Goal: Task Accomplishment & Management: Use online tool/utility

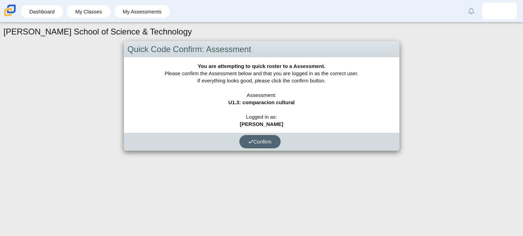
click at [267, 147] on button "Confirm" at bounding box center [259, 141] width 41 height 13
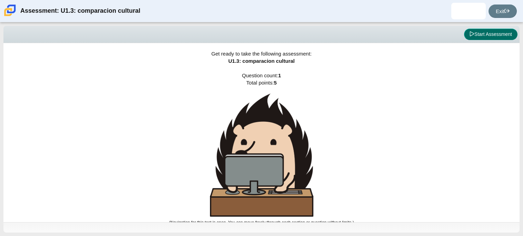
click at [480, 34] on button "Start Assessment" at bounding box center [490, 35] width 53 height 12
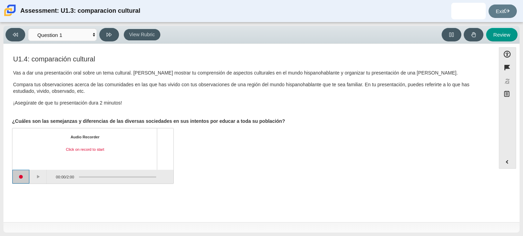
click at [27, 174] on button "Start recording" at bounding box center [20, 177] width 17 height 14
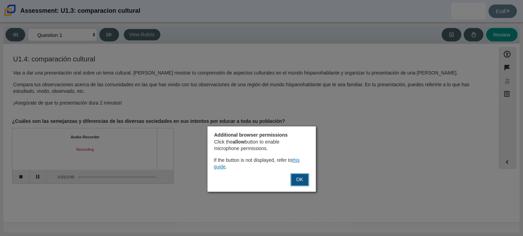
click at [293, 179] on button "OK" at bounding box center [299, 179] width 19 height 13
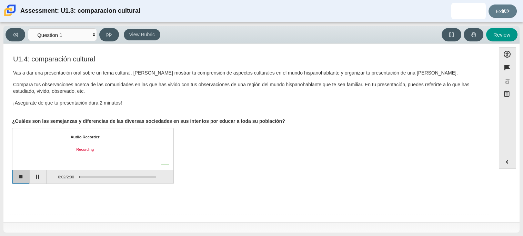
click at [23, 176] on button "Stop recording" at bounding box center [20, 177] width 17 height 14
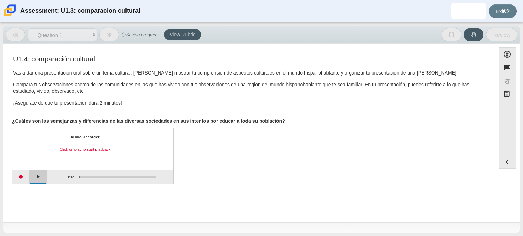
click at [41, 177] on button "Play" at bounding box center [38, 177] width 17 height 14
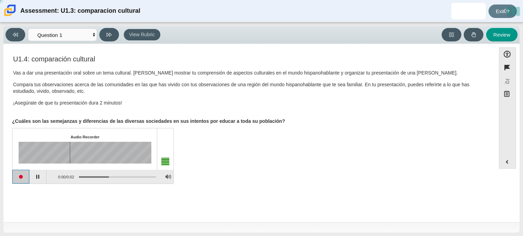
click at [21, 179] on button "Start recording" at bounding box center [20, 177] width 17 height 14
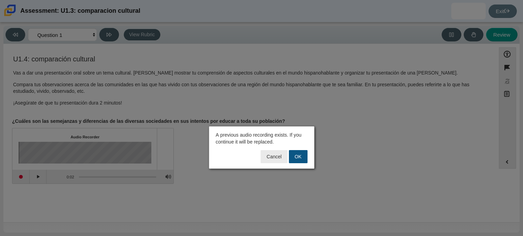
click at [290, 159] on button "OK" at bounding box center [298, 156] width 19 height 13
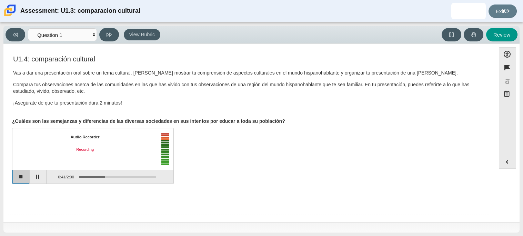
click at [13, 174] on button "Stop recording" at bounding box center [20, 177] width 17 height 14
click at [19, 176] on button "Start recording" at bounding box center [20, 177] width 17 height 14
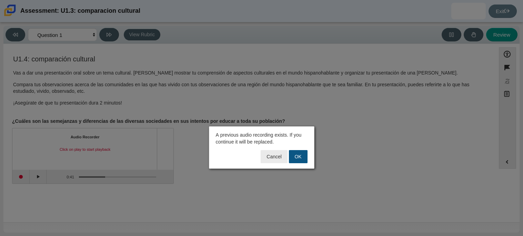
click at [293, 157] on button "OK" at bounding box center [298, 156] width 19 height 13
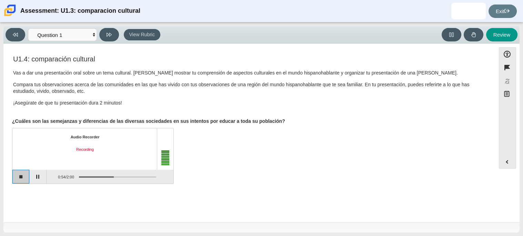
click at [22, 180] on button "Stop recording" at bounding box center [20, 177] width 17 height 14
click at [30, 179] on button "Play" at bounding box center [38, 177] width 17 height 14
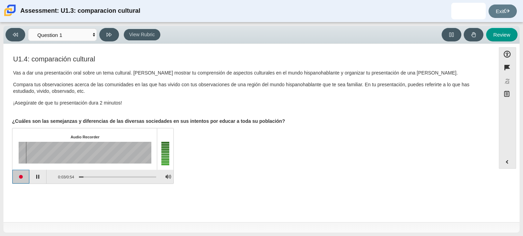
click at [22, 180] on button "Start recording" at bounding box center [20, 177] width 17 height 14
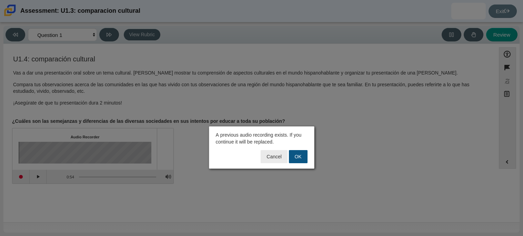
click at [304, 156] on button "OK" at bounding box center [298, 156] width 19 height 13
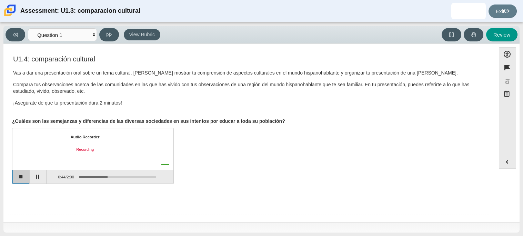
click at [23, 174] on button "Stop recording" at bounding box center [20, 177] width 17 height 14
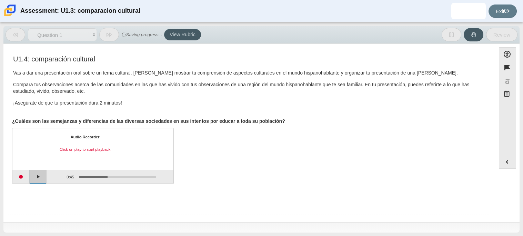
click at [35, 177] on button "Play" at bounding box center [38, 177] width 17 height 14
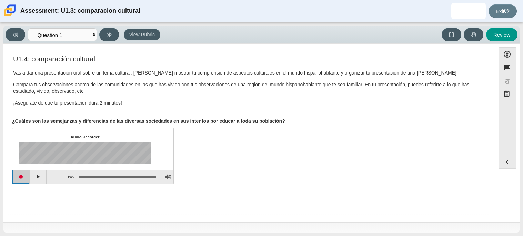
click at [21, 178] on button "Start recording" at bounding box center [20, 177] width 17 height 14
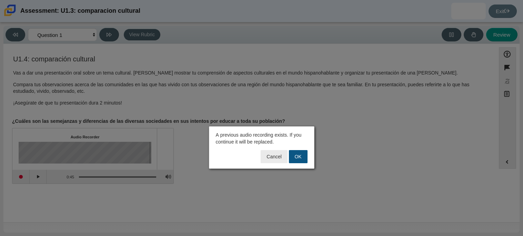
click at [299, 154] on button "OK" at bounding box center [298, 156] width 19 height 13
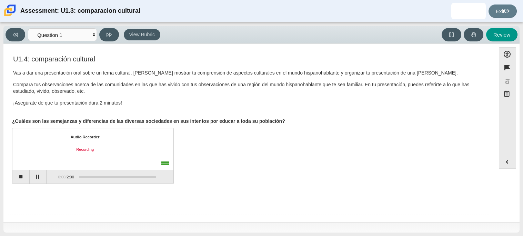
click at [299, 154] on div "Audio Recorder Recording 0:00 / 2:00" at bounding box center [249, 157] width 475 height 54
click at [34, 182] on button "Pause" at bounding box center [38, 177] width 17 height 14
click at [33, 181] on button "Continue recording" at bounding box center [38, 177] width 17 height 14
click at [20, 179] on button "Stop recording" at bounding box center [20, 177] width 17 height 14
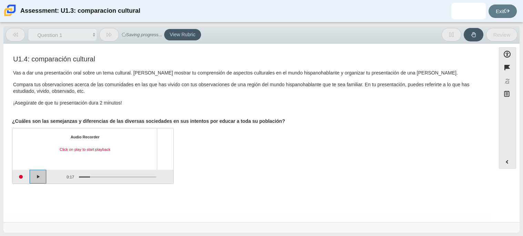
click at [43, 176] on button "Play" at bounding box center [38, 177] width 17 height 14
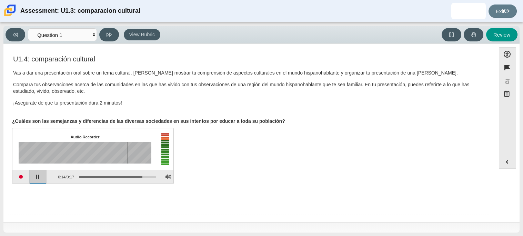
click at [39, 179] on button "Pause playback" at bounding box center [38, 177] width 17 height 14
click at [24, 181] on button "Start recording" at bounding box center [20, 177] width 17 height 14
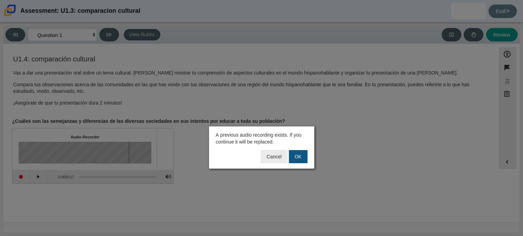
click at [296, 154] on button "OK" at bounding box center [298, 156] width 19 height 13
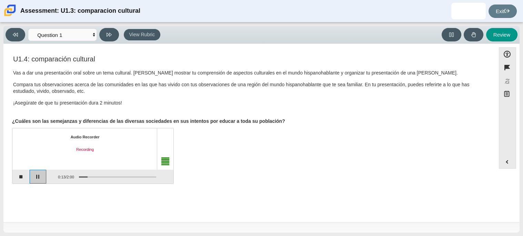
click at [42, 174] on button "Pause" at bounding box center [38, 177] width 17 height 14
click at [21, 179] on button "Stop recording" at bounding box center [20, 177] width 17 height 14
click at [18, 181] on button "Start recording" at bounding box center [20, 177] width 17 height 14
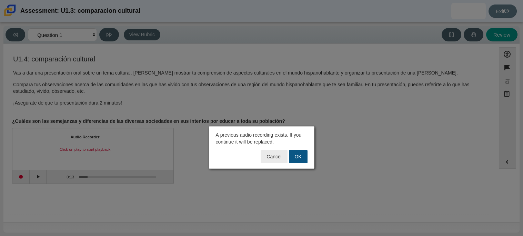
click at [305, 156] on button "OK" at bounding box center [298, 156] width 19 height 13
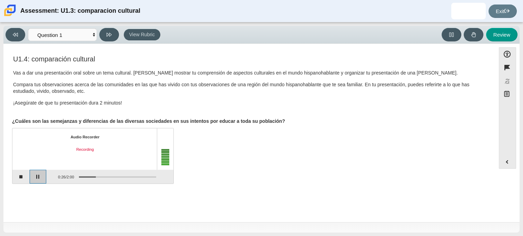
click at [43, 174] on button "Pause" at bounding box center [38, 177] width 17 height 14
click at [24, 181] on button "Stop recording" at bounding box center [20, 177] width 17 height 14
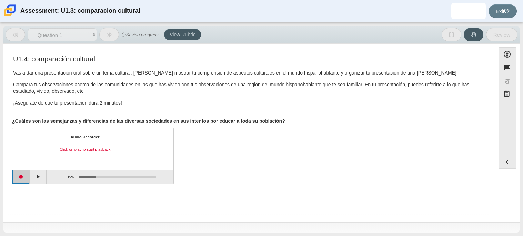
click at [20, 177] on button "Start recording" at bounding box center [20, 177] width 17 height 14
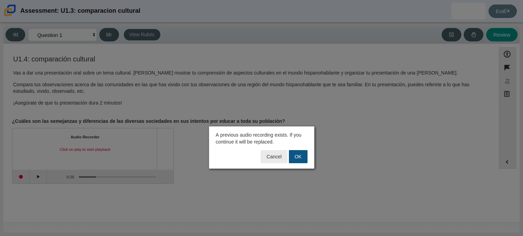
click at [296, 156] on button "OK" at bounding box center [298, 156] width 19 height 13
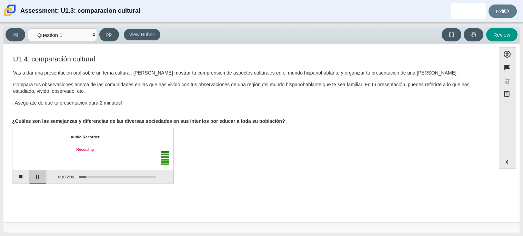
click at [40, 174] on button "Pause" at bounding box center [38, 177] width 17 height 14
click at [21, 175] on button "Stop recording" at bounding box center [20, 177] width 17 height 14
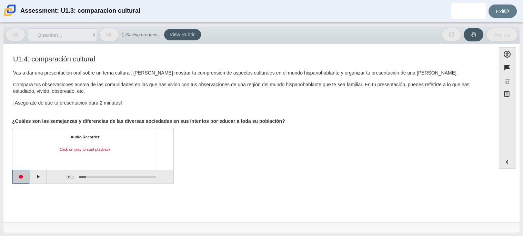
click at [22, 177] on button "Start recording" at bounding box center [20, 177] width 17 height 14
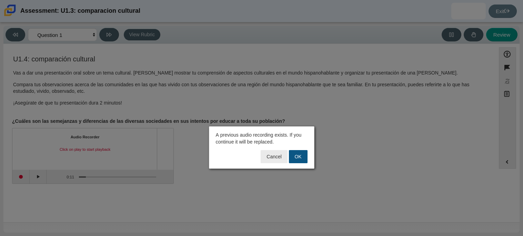
click at [295, 157] on button "OK" at bounding box center [298, 156] width 19 height 13
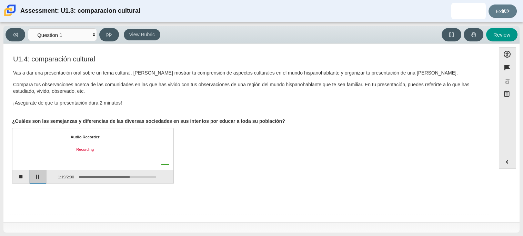
click at [35, 173] on button "Pause" at bounding box center [38, 177] width 17 height 14
click at [19, 177] on button "Stop recording" at bounding box center [20, 177] width 17 height 14
click at [16, 177] on button "Start recording" at bounding box center [20, 177] width 17 height 14
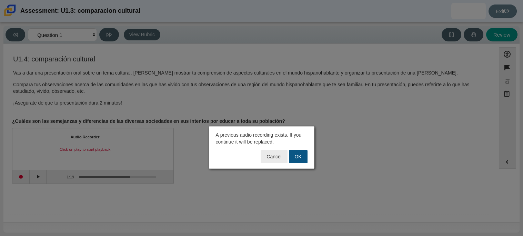
click at [301, 159] on button "OK" at bounding box center [298, 156] width 19 height 13
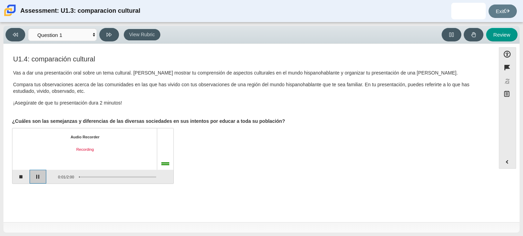
click at [37, 175] on button "Pause" at bounding box center [38, 177] width 17 height 14
click at [38, 173] on button "Continue recording" at bounding box center [38, 177] width 17 height 14
click at [45, 174] on button "Pause" at bounding box center [38, 177] width 17 height 14
click at [27, 180] on button "Stop recording" at bounding box center [20, 177] width 17 height 14
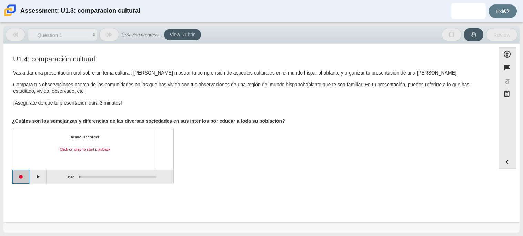
click at [25, 179] on button "Start recording" at bounding box center [20, 177] width 17 height 14
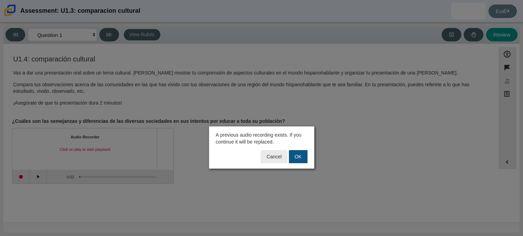
click at [294, 160] on button "OK" at bounding box center [298, 156] width 19 height 13
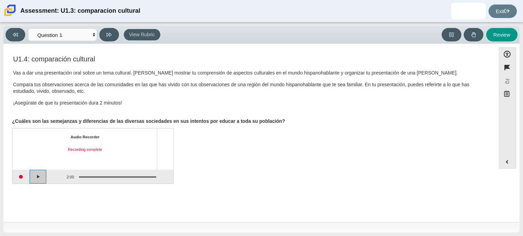
click at [42, 180] on button "Play" at bounding box center [38, 177] width 17 height 14
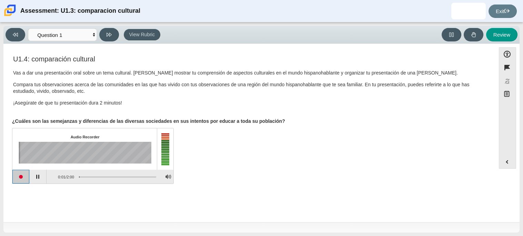
click at [23, 181] on button "Start recording" at bounding box center [20, 177] width 17 height 14
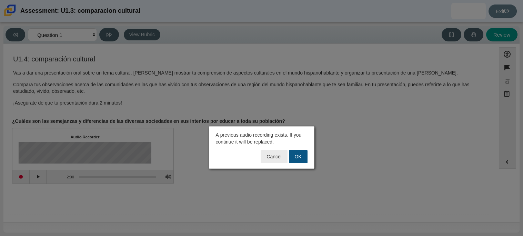
click at [297, 156] on button "OK" at bounding box center [298, 156] width 19 height 13
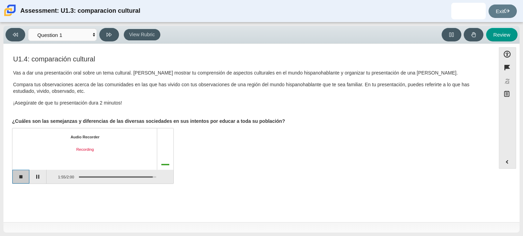
click at [28, 178] on button "Stop recording" at bounding box center [20, 177] width 17 height 14
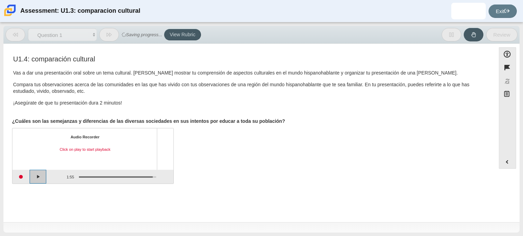
click at [34, 180] on button "Play" at bounding box center [38, 177] width 17 height 14
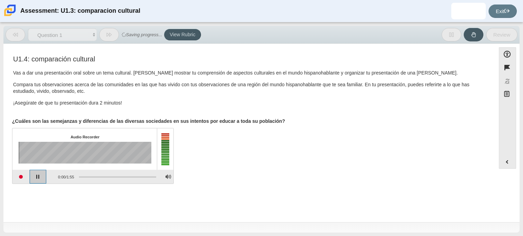
click at [36, 181] on button "Pause playback" at bounding box center [38, 177] width 17 height 14
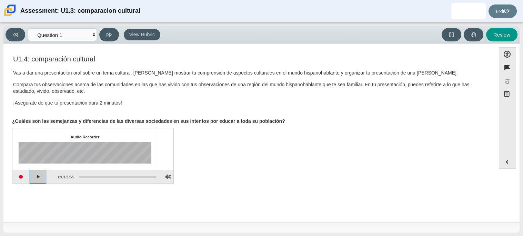
click at [38, 177] on button "Continue playback" at bounding box center [38, 177] width 17 height 14
click at [23, 177] on button "Start recording" at bounding box center [20, 177] width 17 height 14
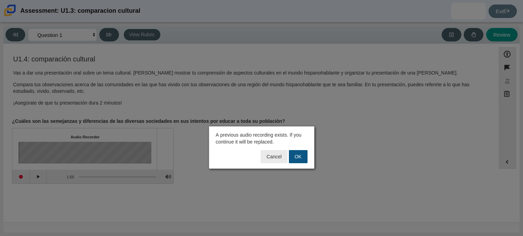
click at [302, 161] on button "OK" at bounding box center [298, 156] width 19 height 13
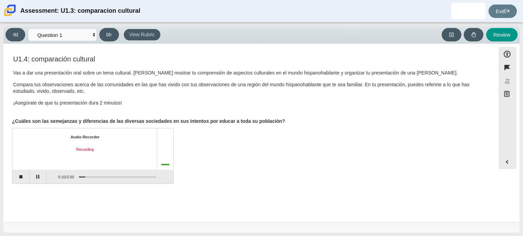
click at [23, 166] on div "Audio Recorder Recording" at bounding box center [92, 148] width 161 height 41
click at [34, 173] on button "Pause" at bounding box center [38, 177] width 17 height 14
click at [24, 177] on button "Stop recording" at bounding box center [20, 177] width 17 height 14
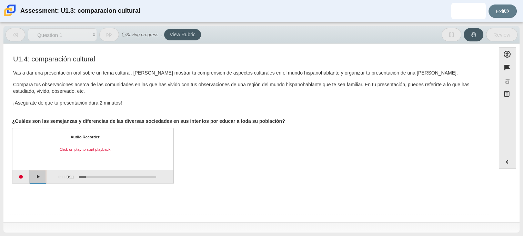
click at [34, 180] on button "Play" at bounding box center [38, 177] width 17 height 14
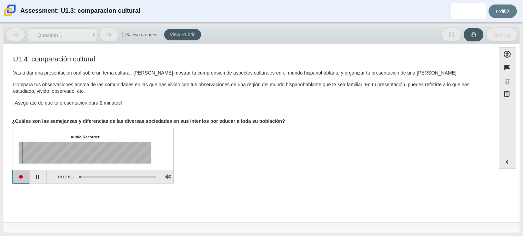
click at [20, 178] on button "Start recording" at bounding box center [20, 177] width 17 height 14
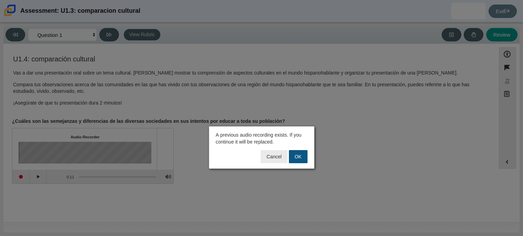
click at [294, 161] on button "OK" at bounding box center [298, 156] width 19 height 13
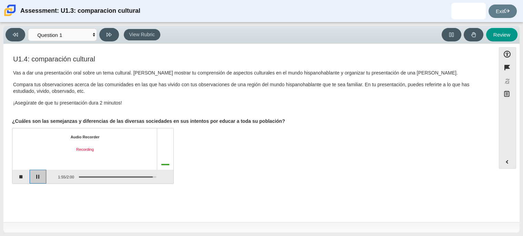
click at [41, 174] on button "Pause" at bounding box center [38, 177] width 17 height 14
click at [495, 37] on button "Review" at bounding box center [501, 34] width 31 height 13
select select "review"
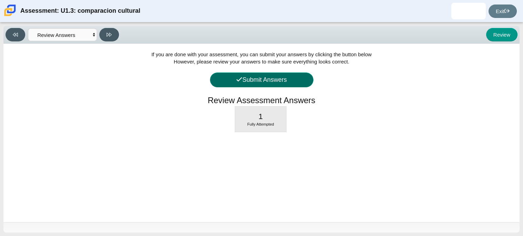
click at [299, 83] on button "Submit Answers" at bounding box center [261, 79] width 103 height 15
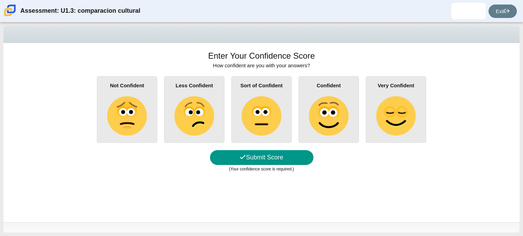
click at [318, 129] on img at bounding box center [328, 115] width 39 height 39
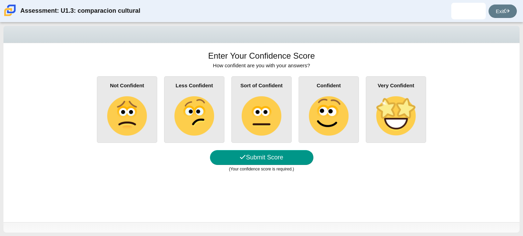
click at [0, 0] on input "Confident" at bounding box center [0, 0] width 0 height 0
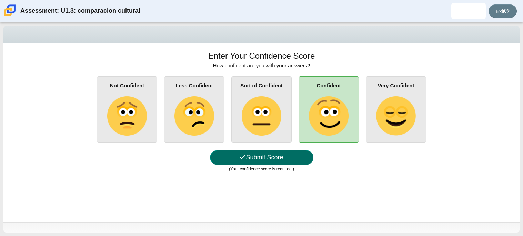
click at [305, 159] on button "Submit Score" at bounding box center [261, 157] width 103 height 15
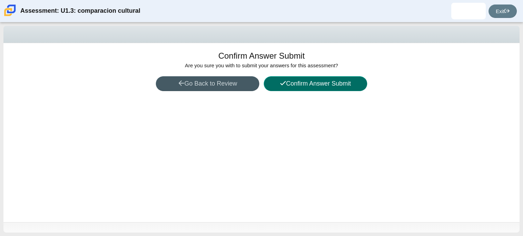
click at [332, 82] on button "Confirm Answer Submit" at bounding box center [315, 83] width 103 height 15
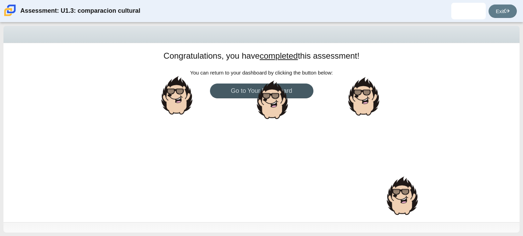
click at [260, 95] on body "Assessment: U1.3: comparacion cultural [PERSON_NAME] Student [EMAIL_ADDRESS][DO…" at bounding box center [261, 118] width 523 height 236
